Goal: Task Accomplishment & Management: Manage account settings

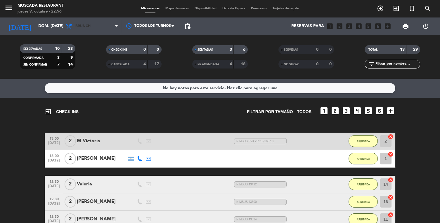
click at [88, 32] on span "Brunch" at bounding box center [92, 26] width 58 height 13
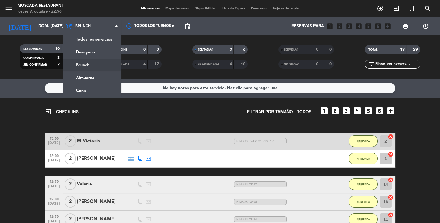
click at [87, 95] on ng-component "menu Moscada Restaurant jueves 9. octubre - 22:56 Mis reservas Mapa de mesas Di…" at bounding box center [220, 111] width 440 height 223
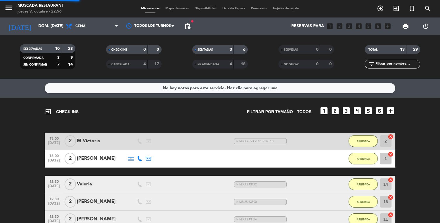
click at [40, 26] on input "dom. [DATE]" at bounding box center [62, 26] width 55 height 11
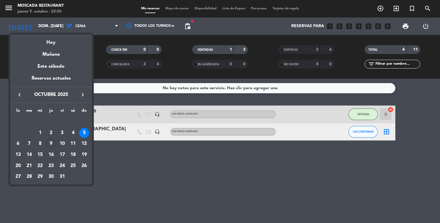
click at [51, 49] on div "Mañana" at bounding box center [51, 52] width 82 height 12
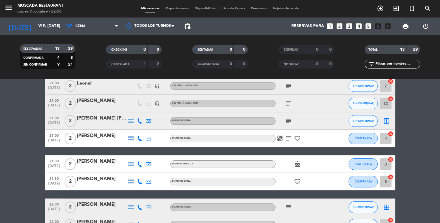
scroll to position [133, 0]
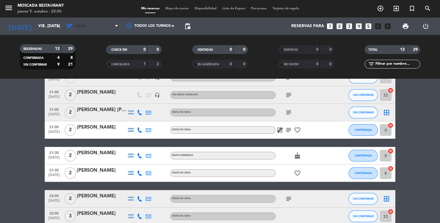
click at [77, 26] on span "Cena" at bounding box center [80, 26] width 10 height 4
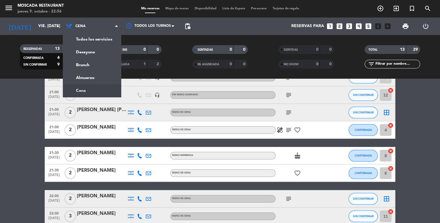
click at [41, 28] on input "vie. [DATE]" at bounding box center [62, 26] width 55 height 11
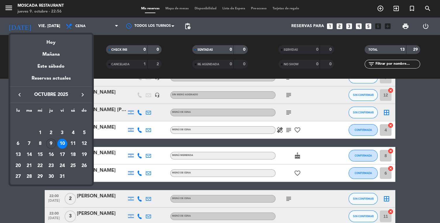
click at [48, 42] on div "Hoy" at bounding box center [51, 40] width 82 height 12
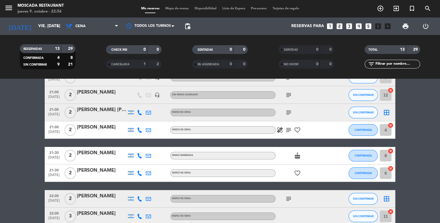
type input "[DEMOGRAPHIC_DATA] [DATE]"
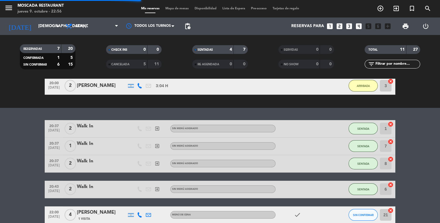
click at [25, 190] on bookings-row "20:37 [DATE] 2 Walk In exit_to_app Sin menú asignado SENTADA 1 cancel 20:37 [DA…" at bounding box center [220, 189] width 440 height 139
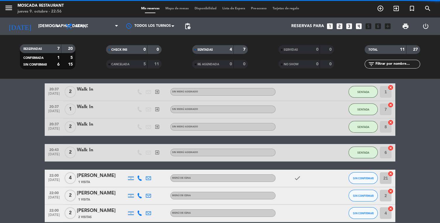
click at [20, 207] on bookings-row "20:37 [DATE] 2 Walk In exit_to_app Sin menú asignado SENTADA 1 cancel 20:37 [DA…" at bounding box center [220, 152] width 440 height 139
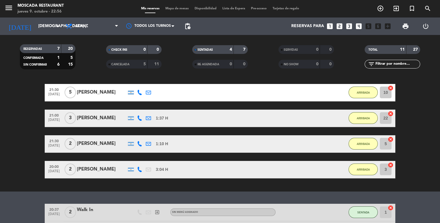
scroll to position [38, 0]
